Goal: Check status: Check status

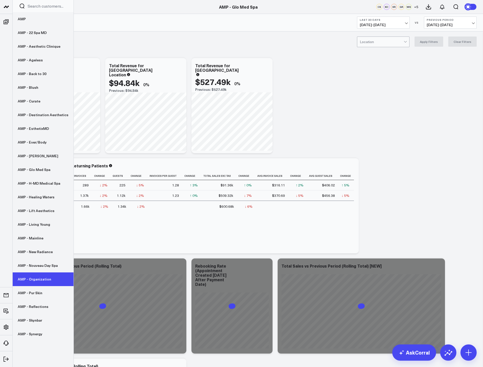
click at [38, 281] on link "AMP - Organization" at bounding box center [43, 279] width 61 height 14
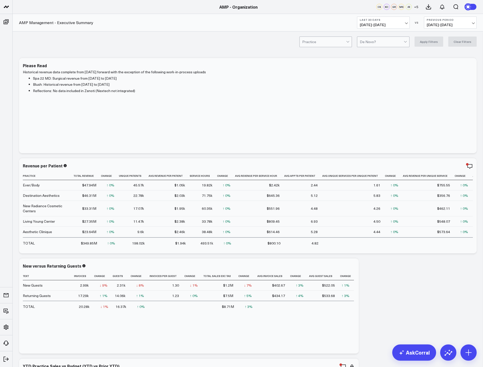
click at [396, 24] on span "[DATE] - [DATE]" at bounding box center [383, 25] width 47 height 4
click at [379, 133] on link "MTD" at bounding box center [383, 133] width 52 height 10
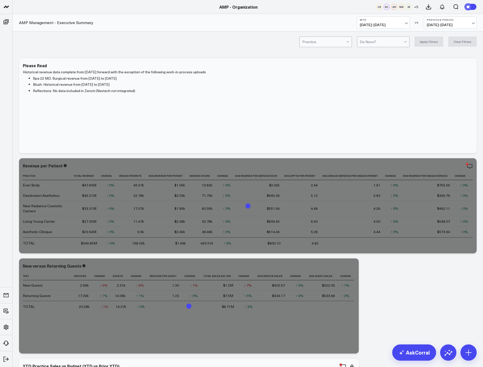
click at [451, 23] on span "[DATE] - [DATE]" at bounding box center [450, 25] width 47 height 4
click at [448, 52] on link "YoY" at bounding box center [450, 53] width 52 height 10
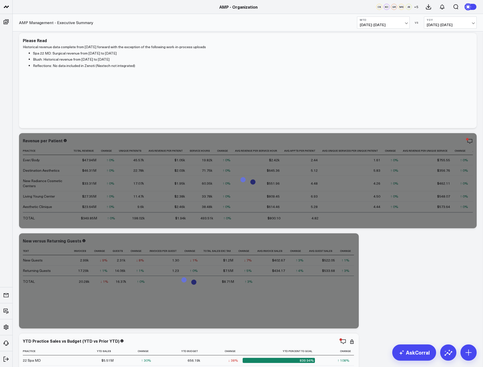
scroll to position [25, 0]
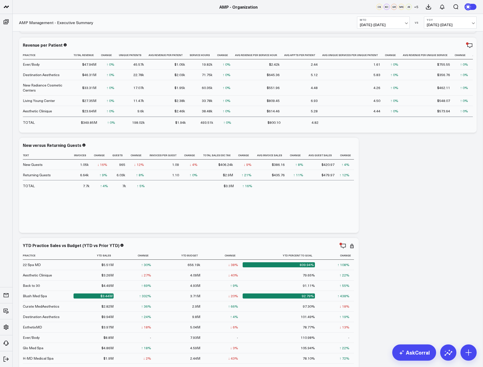
scroll to position [127, 0]
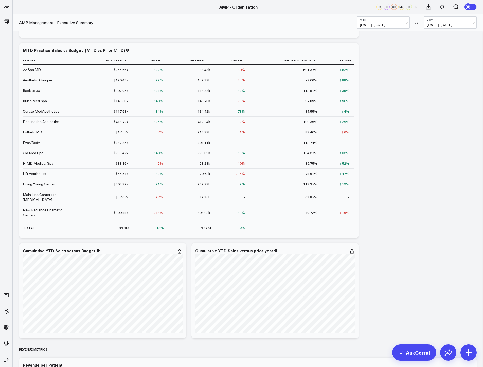
scroll to position [913, 0]
